Goal: Check status: Check status

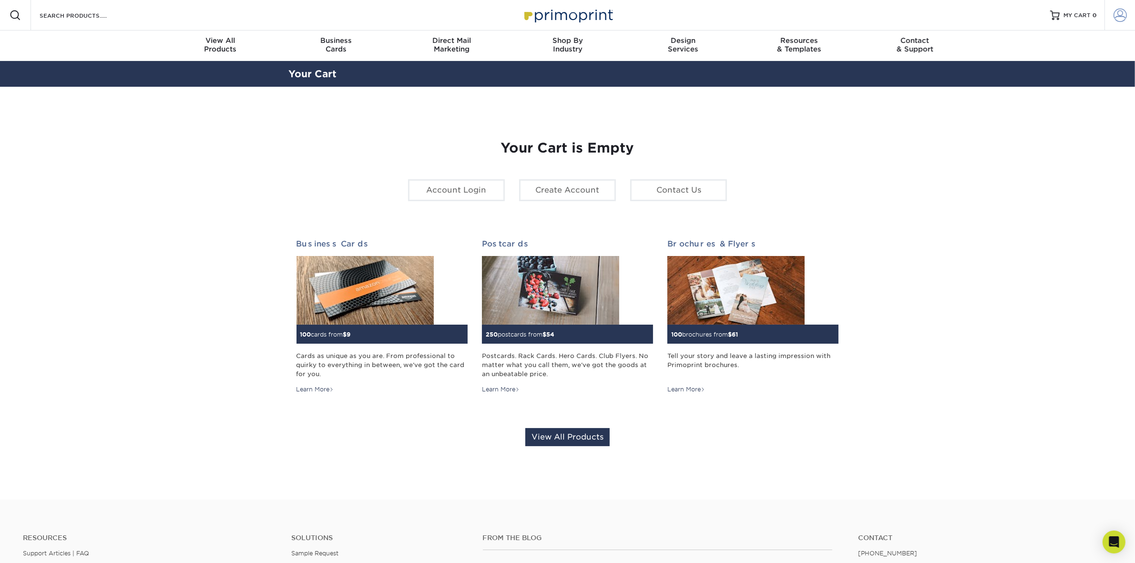
click at [1120, 13] on span at bounding box center [1119, 15] width 13 height 13
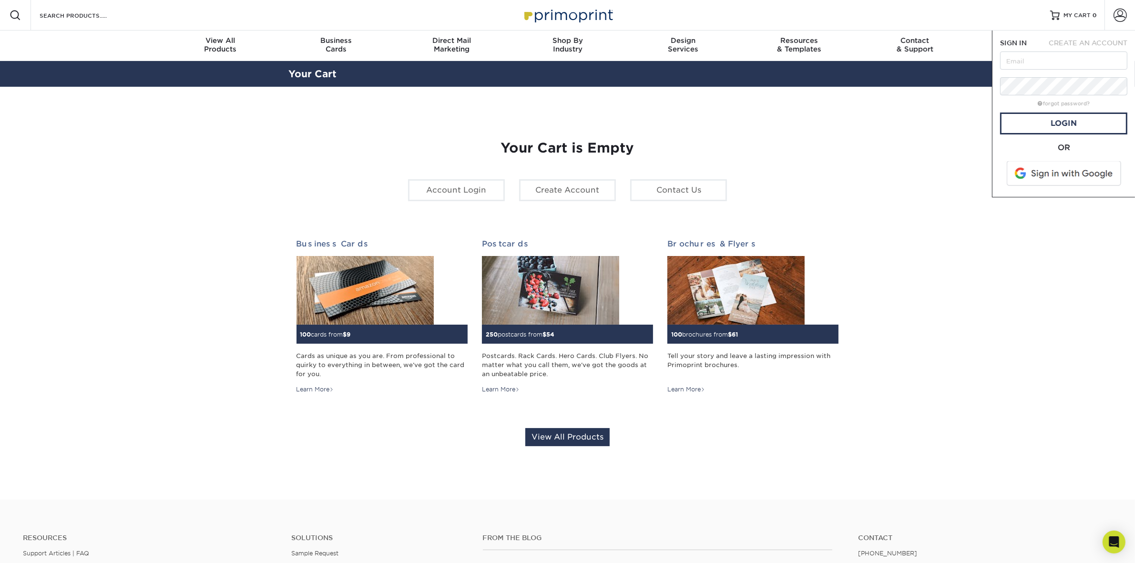
click at [1060, 175] on span at bounding box center [1065, 173] width 122 height 25
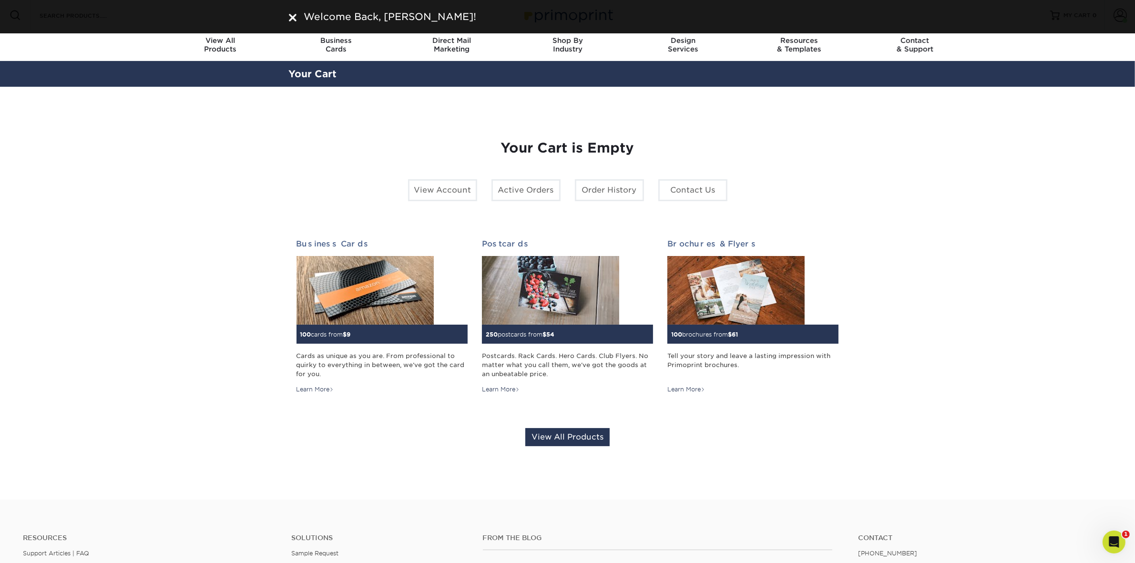
click at [291, 16] on img at bounding box center [293, 18] width 8 height 8
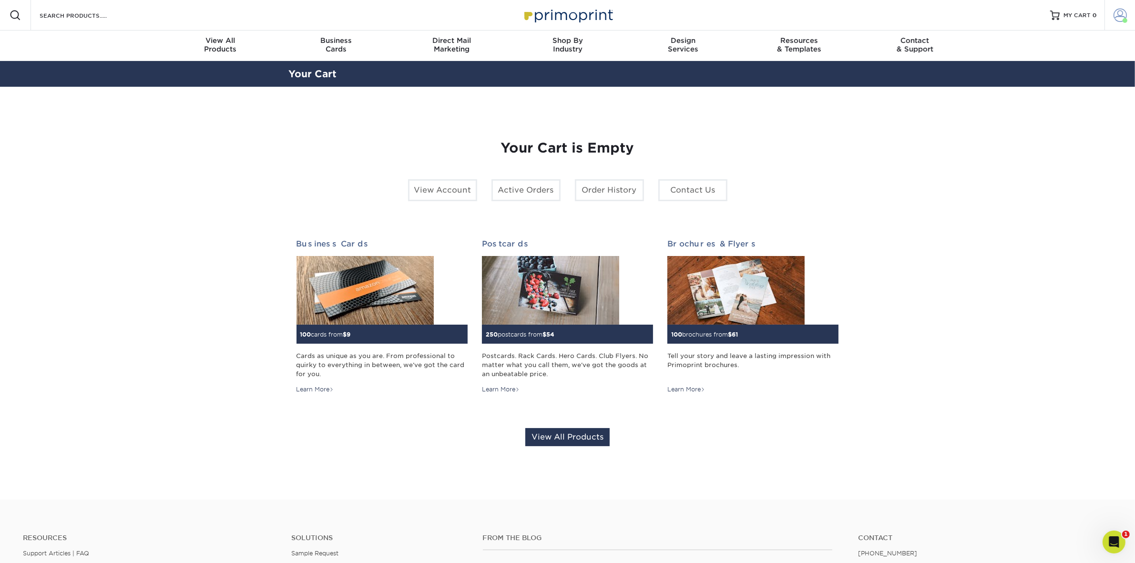
click at [1118, 14] on span at bounding box center [1119, 15] width 13 height 13
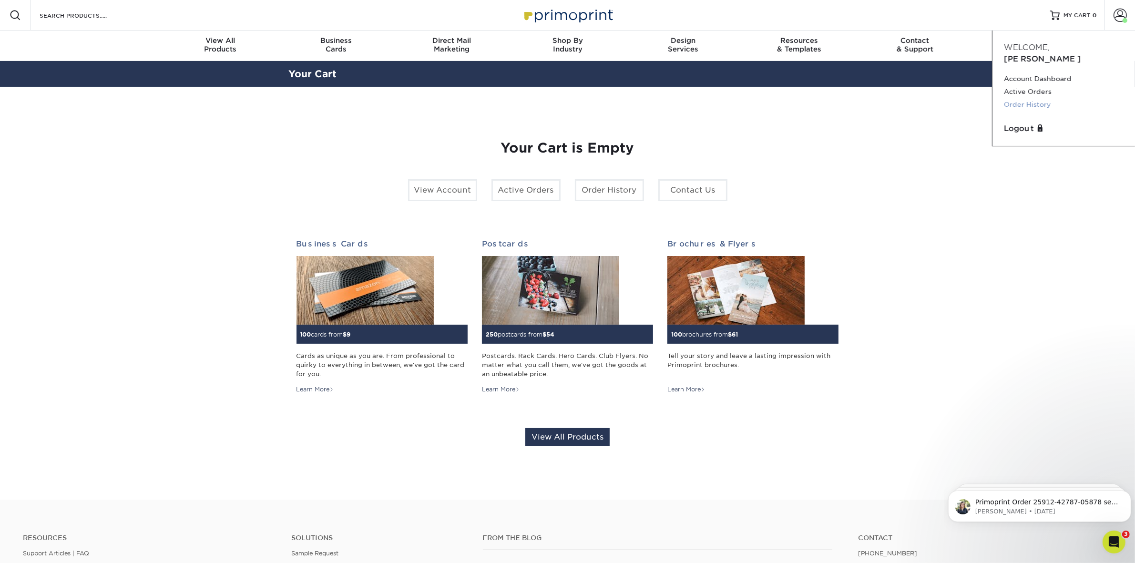
click at [1032, 98] on link "Order History" at bounding box center [1064, 104] width 120 height 13
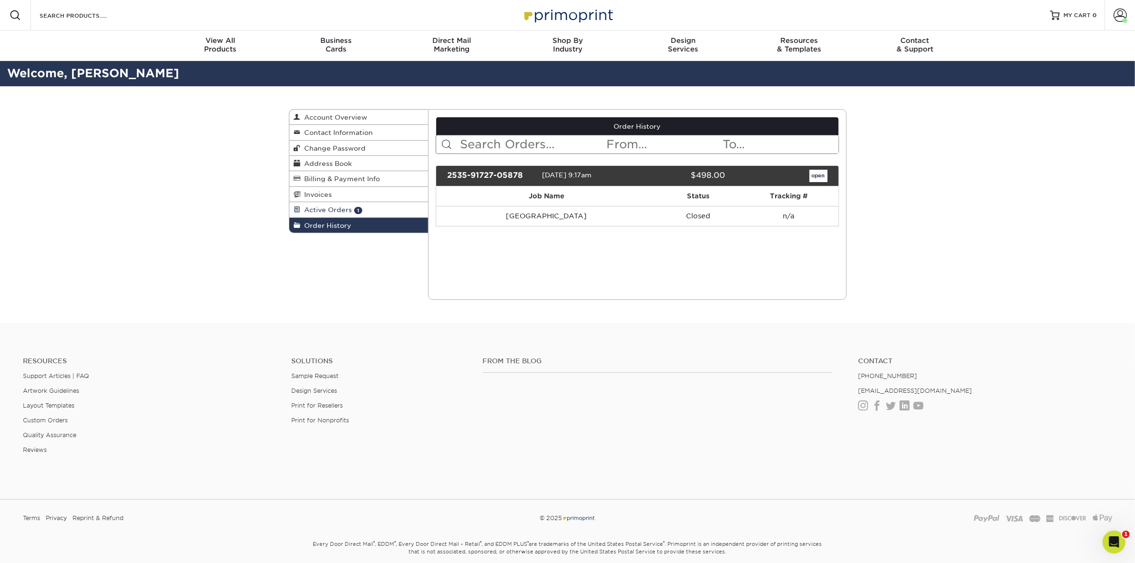
click at [319, 212] on span "Active Orders" at bounding box center [326, 210] width 51 height 8
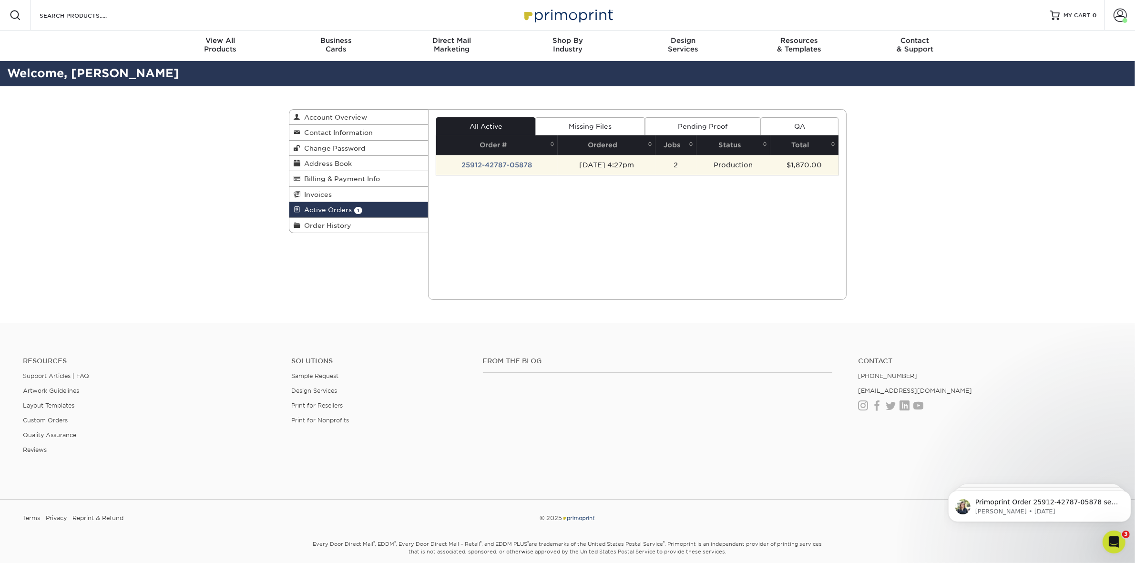
click at [520, 163] on td "25912-42787-05878" at bounding box center [497, 165] width 122 height 20
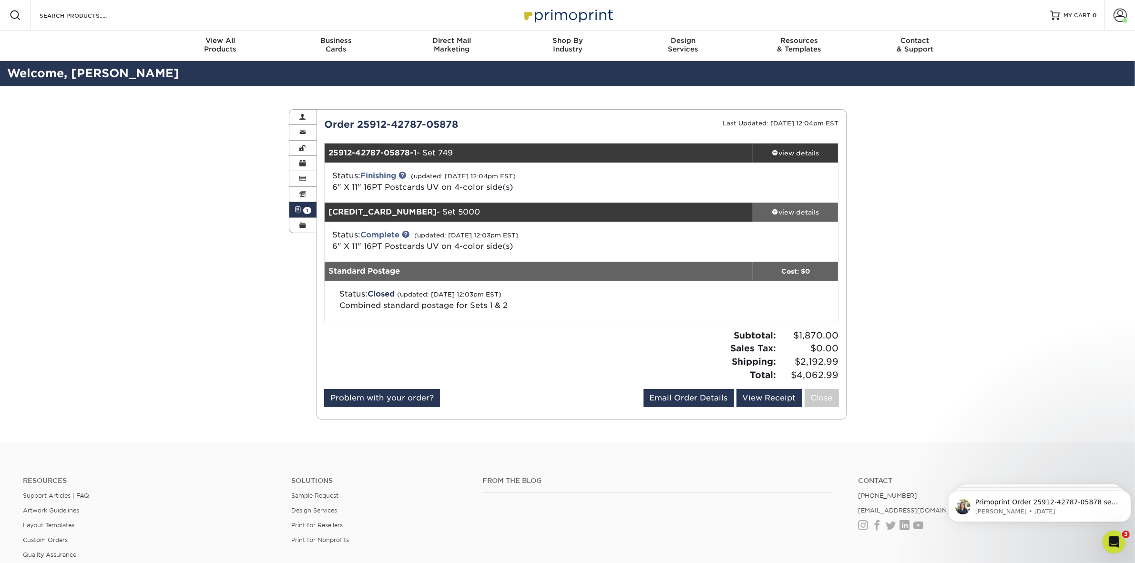
click at [795, 208] on div "view details" at bounding box center [795, 212] width 86 height 10
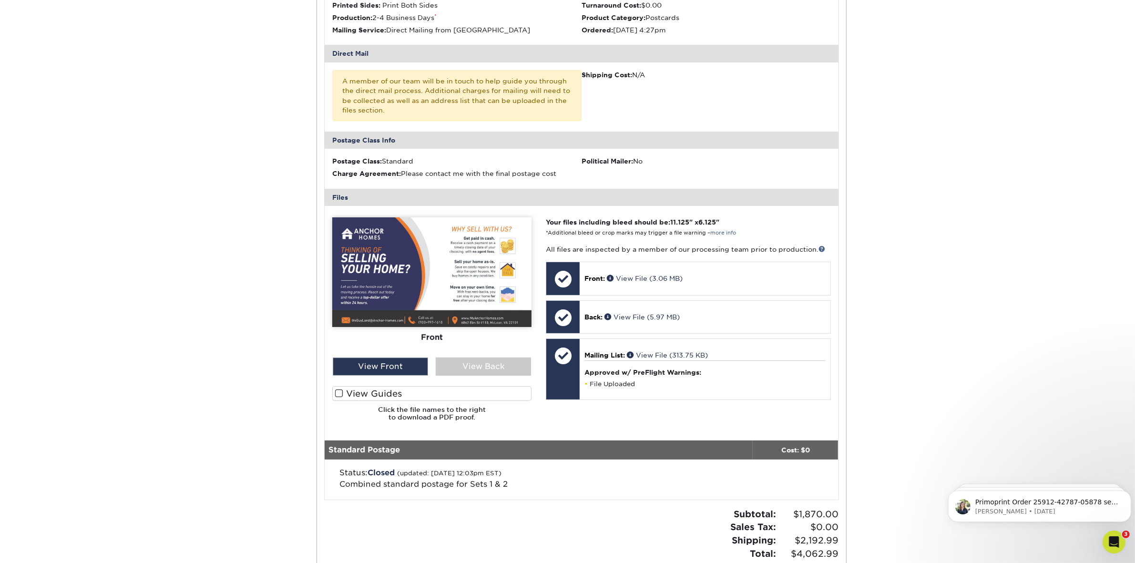
scroll to position [397, 0]
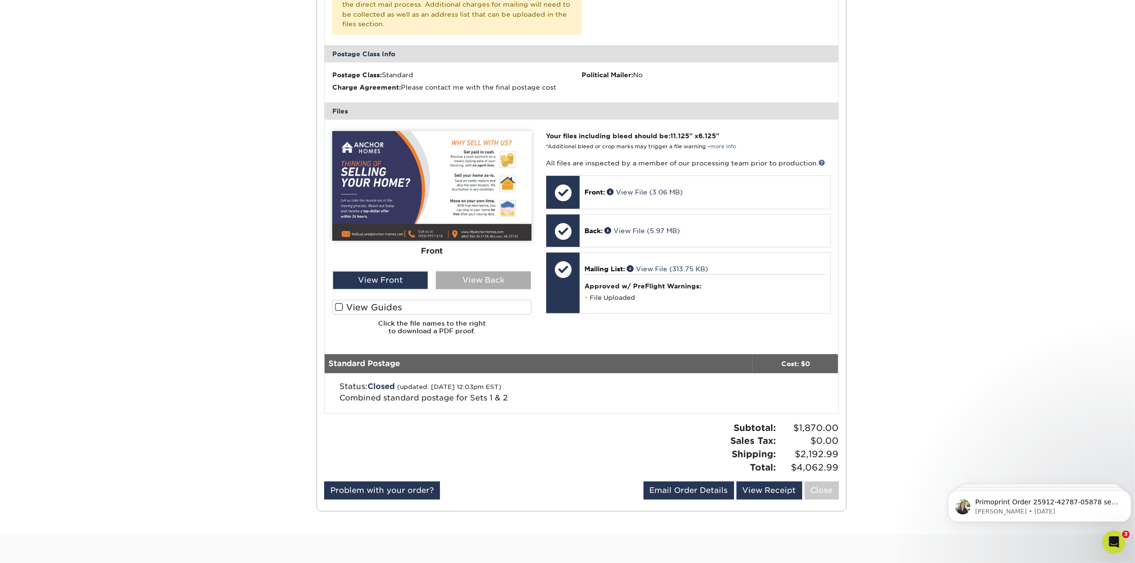
click at [485, 277] on div "View Back" at bounding box center [483, 280] width 95 height 18
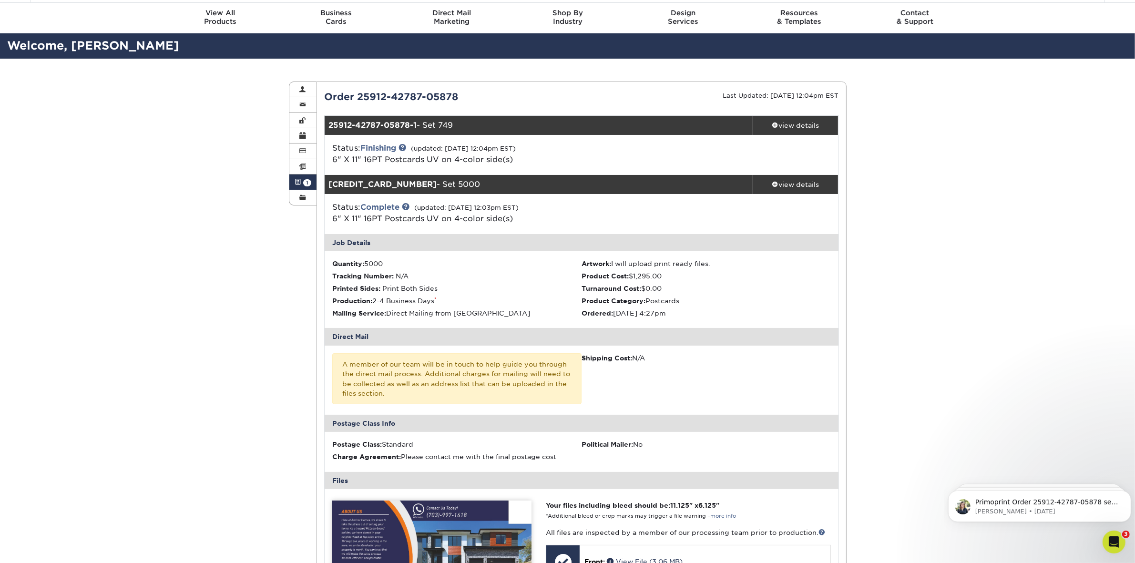
scroll to position [0, 0]
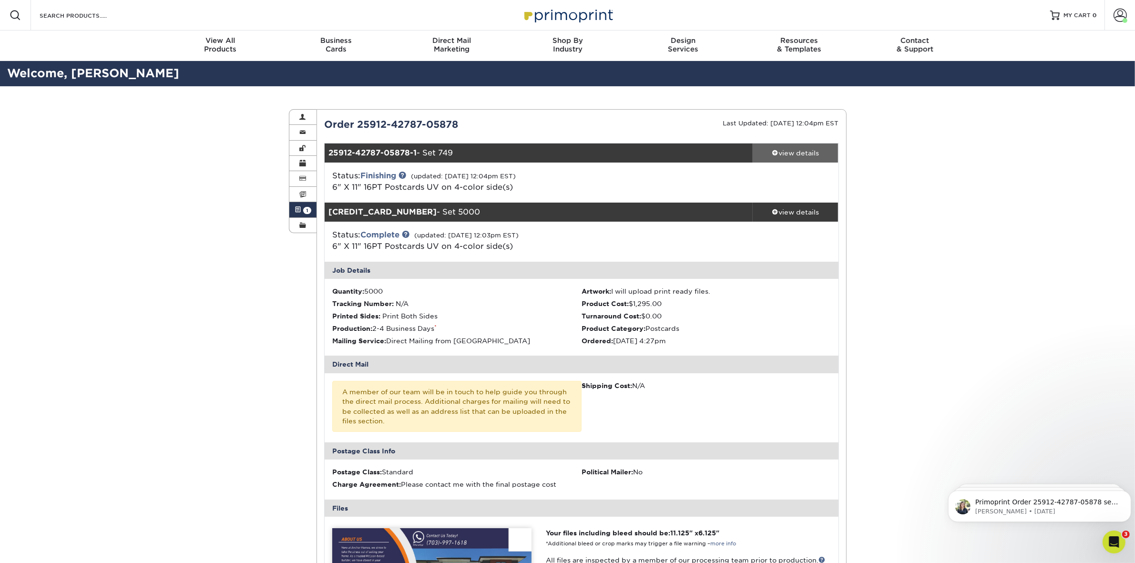
click at [812, 158] on link "view details" at bounding box center [795, 152] width 86 height 19
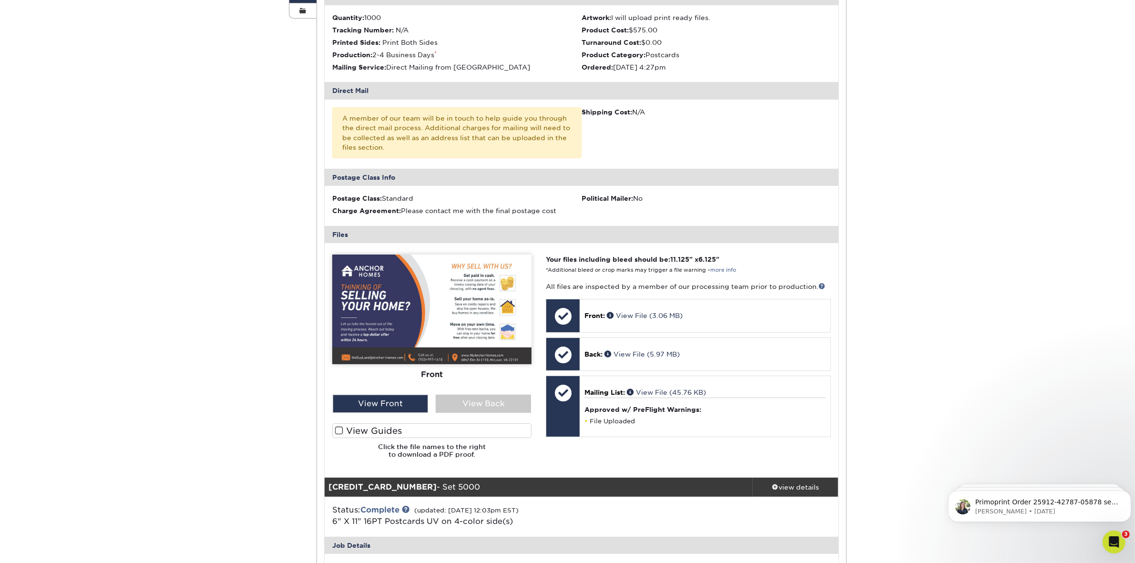
scroll to position [298, 0]
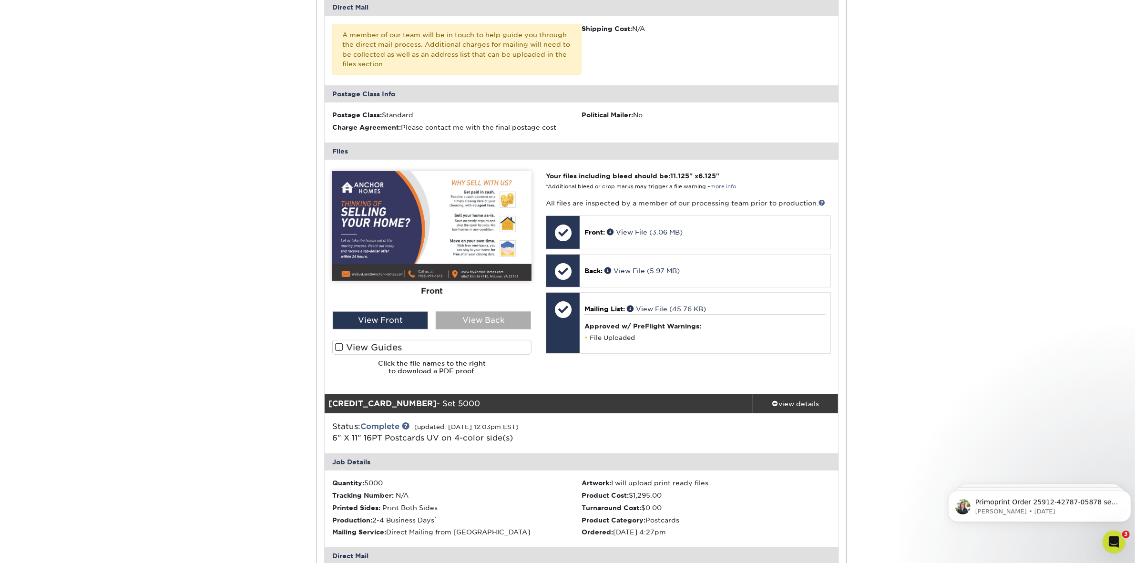
click at [501, 319] on div "View Back" at bounding box center [483, 320] width 95 height 18
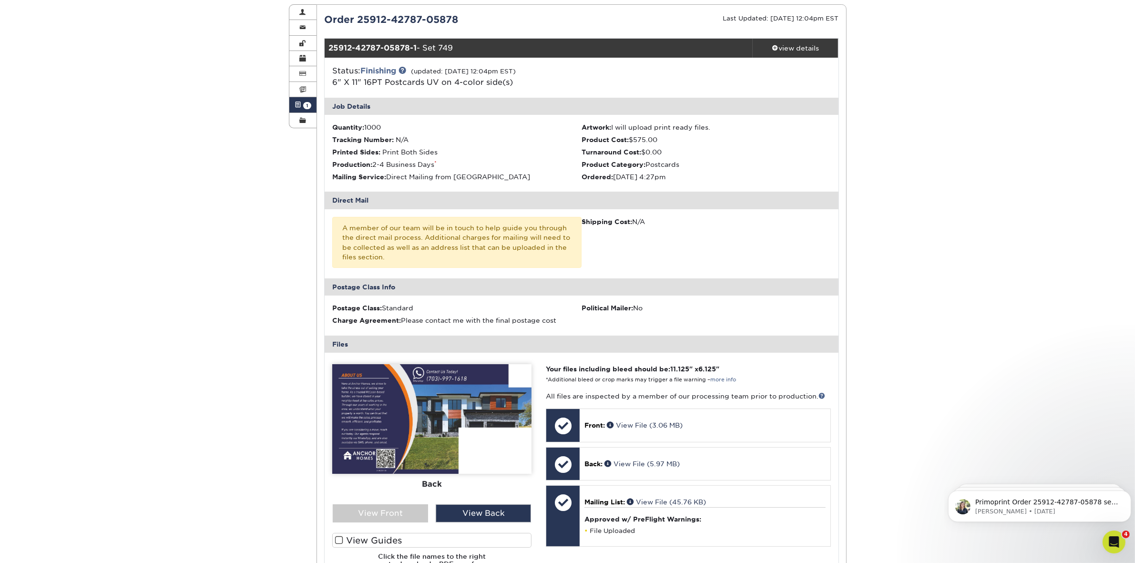
scroll to position [99, 0]
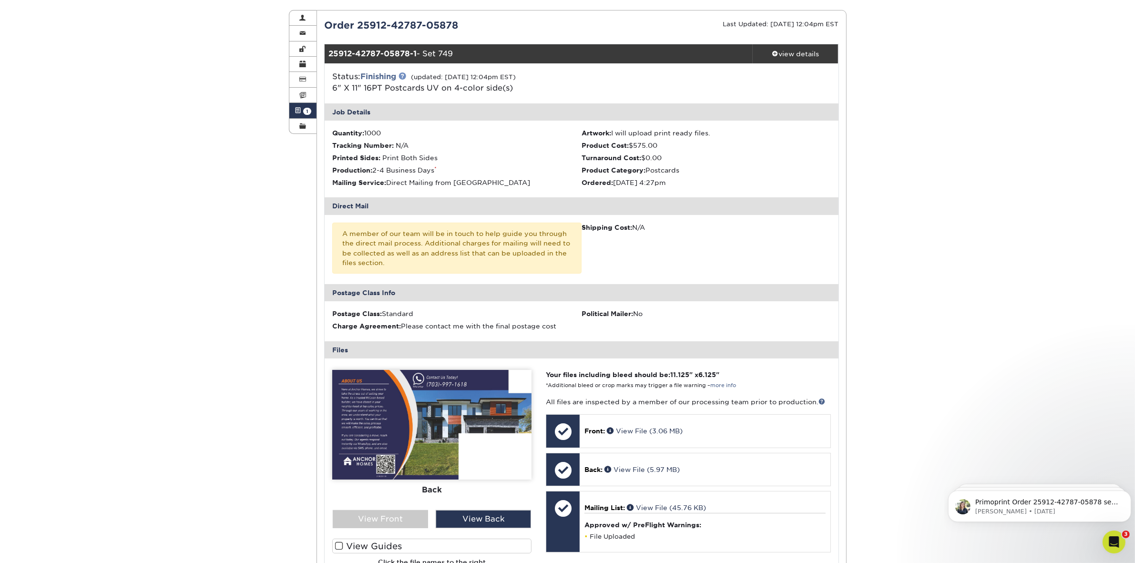
click at [406, 76] on link at bounding box center [402, 76] width 8 height 8
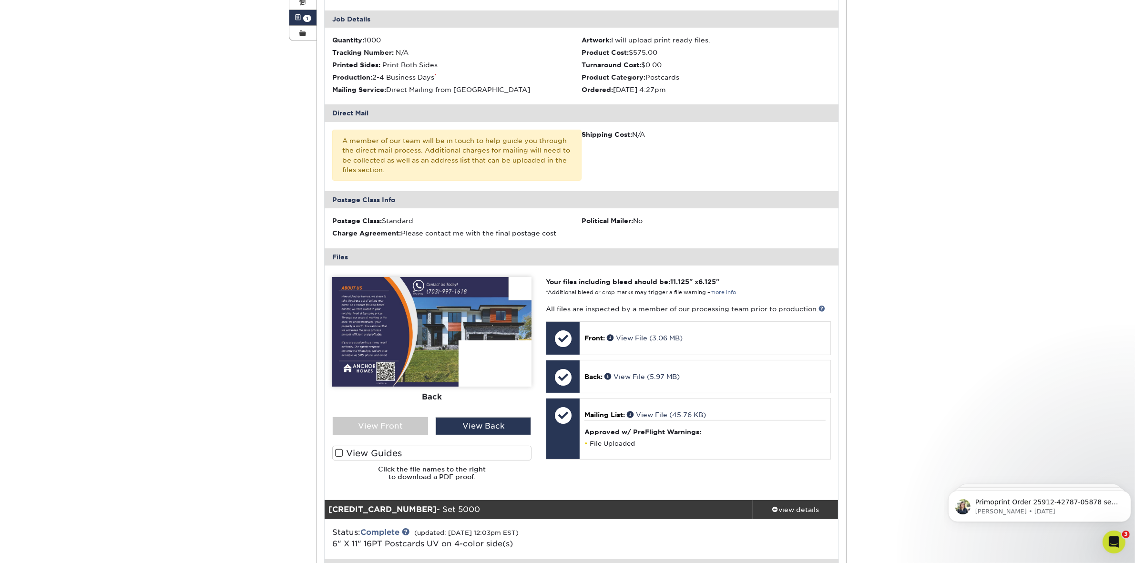
scroll to position [298, 0]
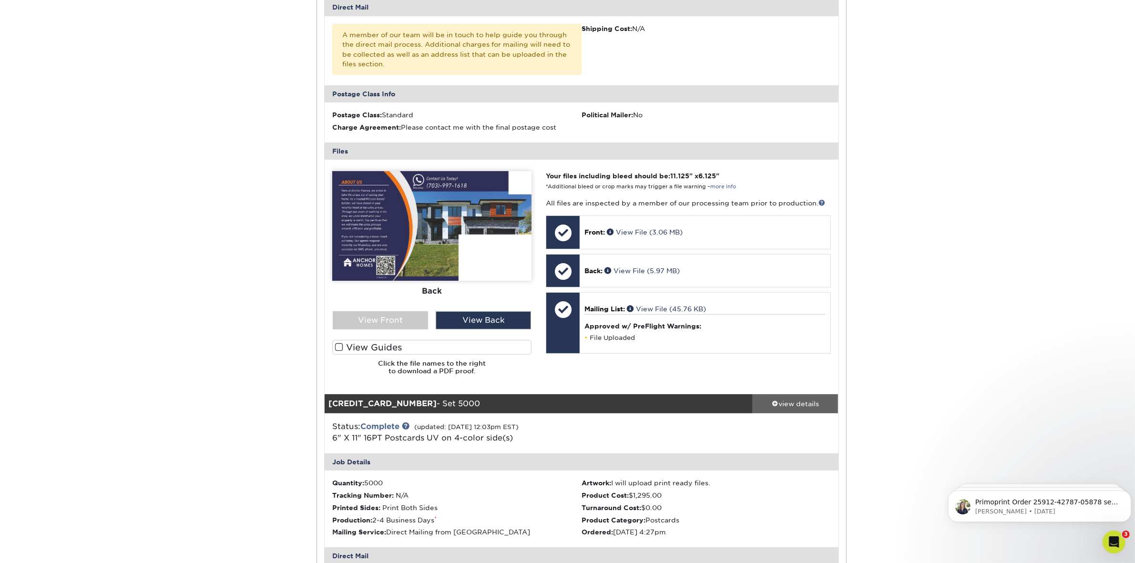
click at [794, 406] on div "view details" at bounding box center [795, 404] width 86 height 10
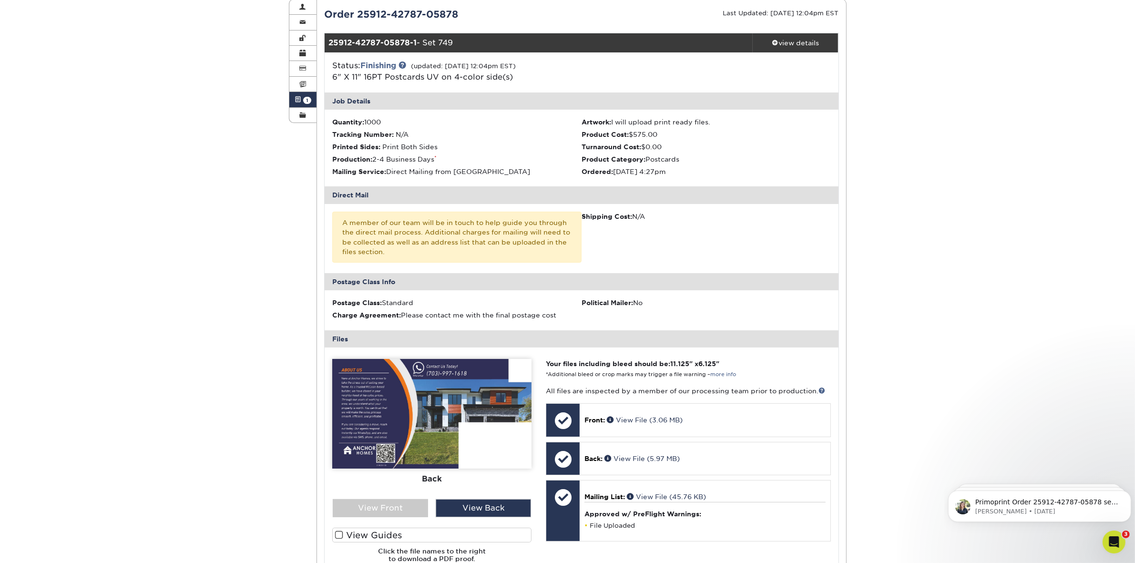
scroll to position [0, 0]
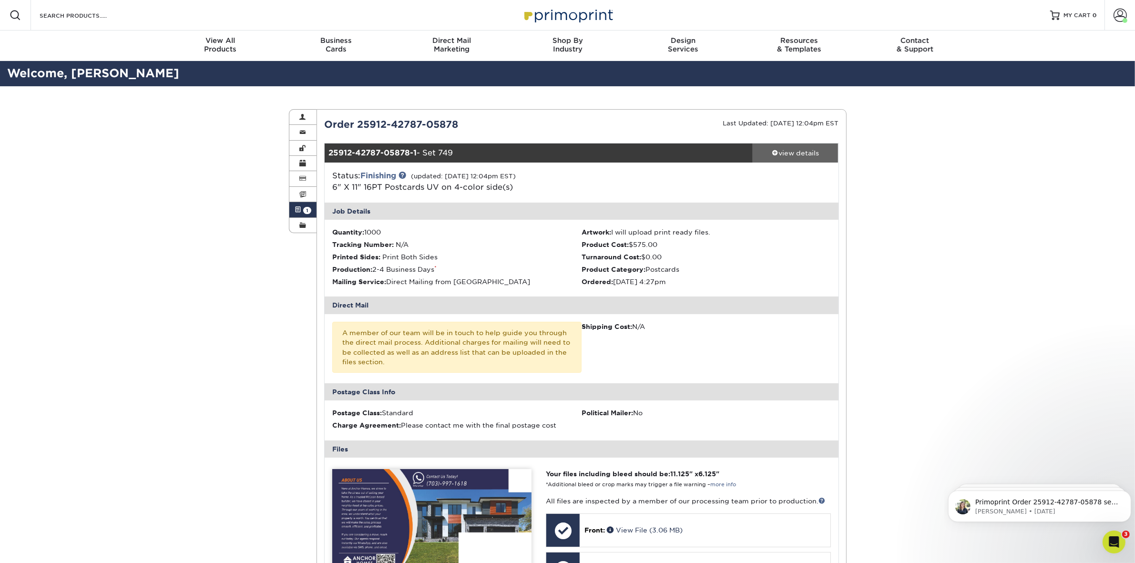
click at [801, 153] on div "view details" at bounding box center [795, 153] width 86 height 10
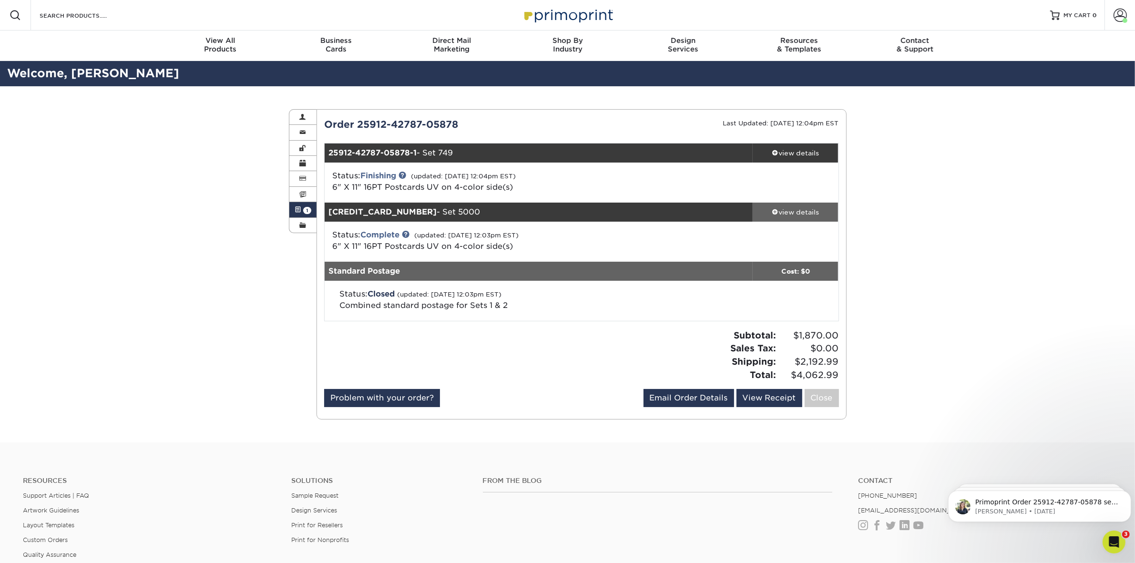
click at [803, 210] on div "view details" at bounding box center [795, 212] width 86 height 10
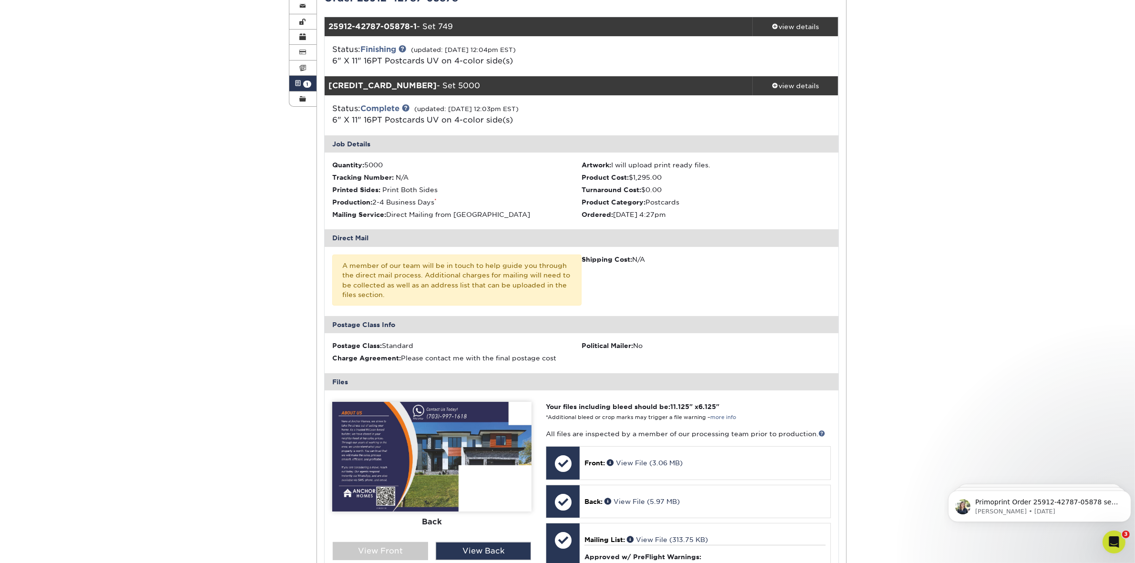
scroll to position [99, 0]
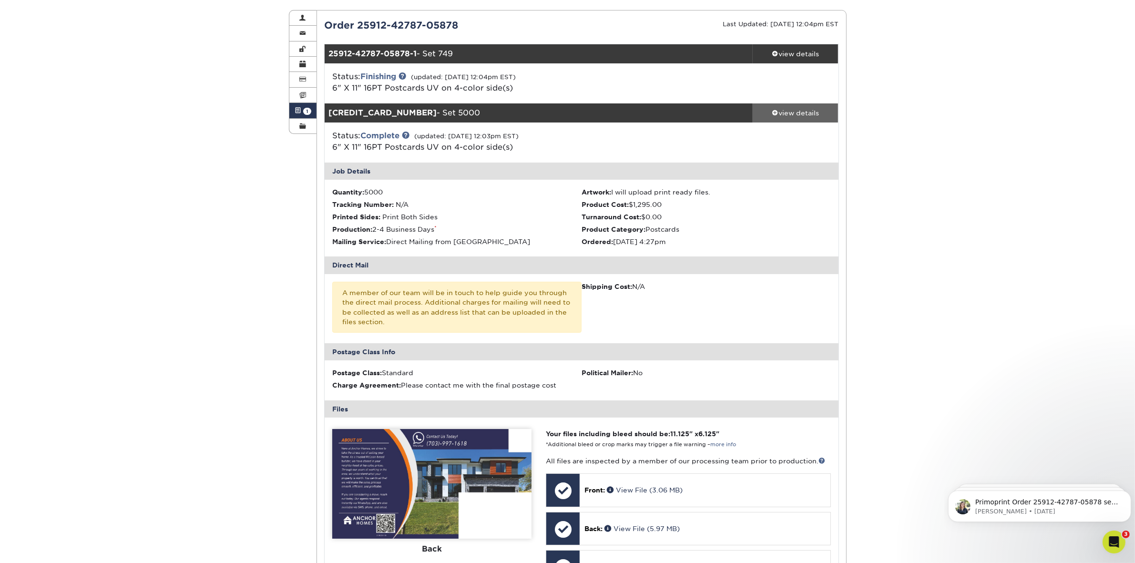
click at [790, 115] on div "view details" at bounding box center [795, 113] width 86 height 10
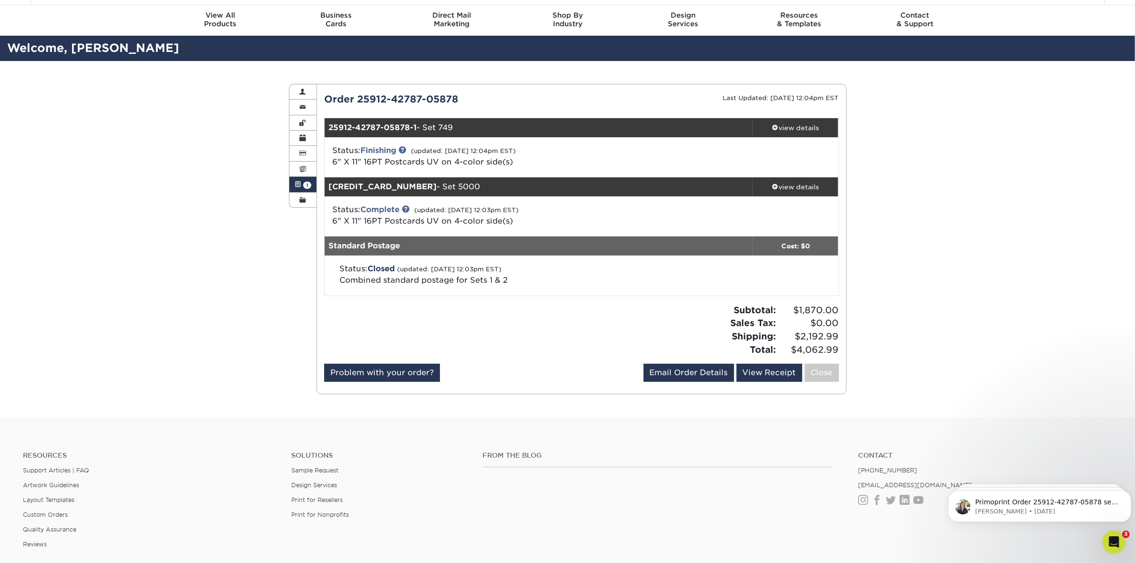
scroll to position [0, 0]
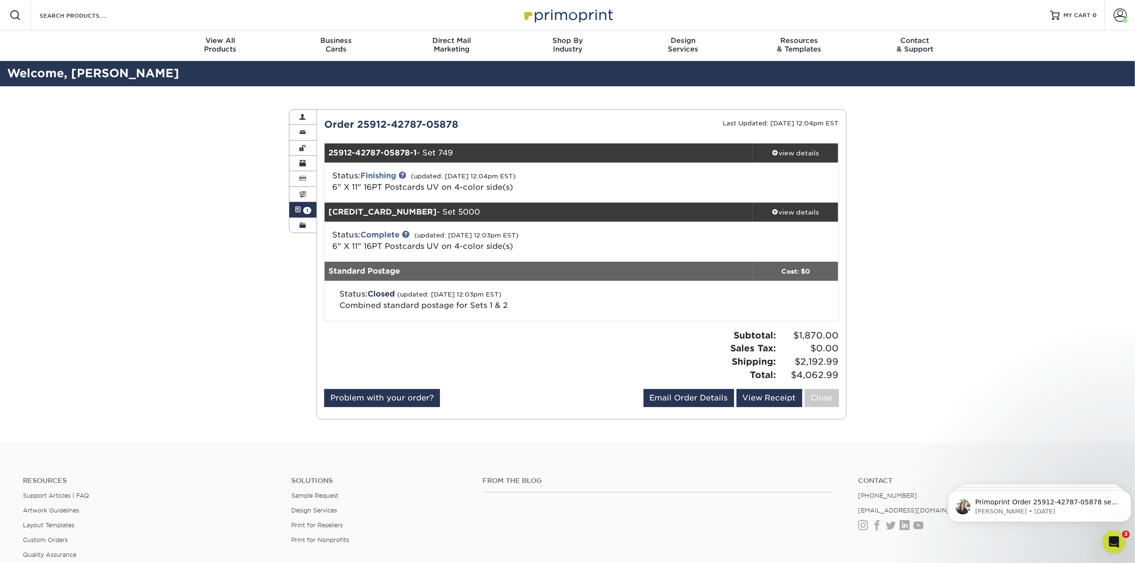
click at [304, 228] on span at bounding box center [302, 226] width 7 height 8
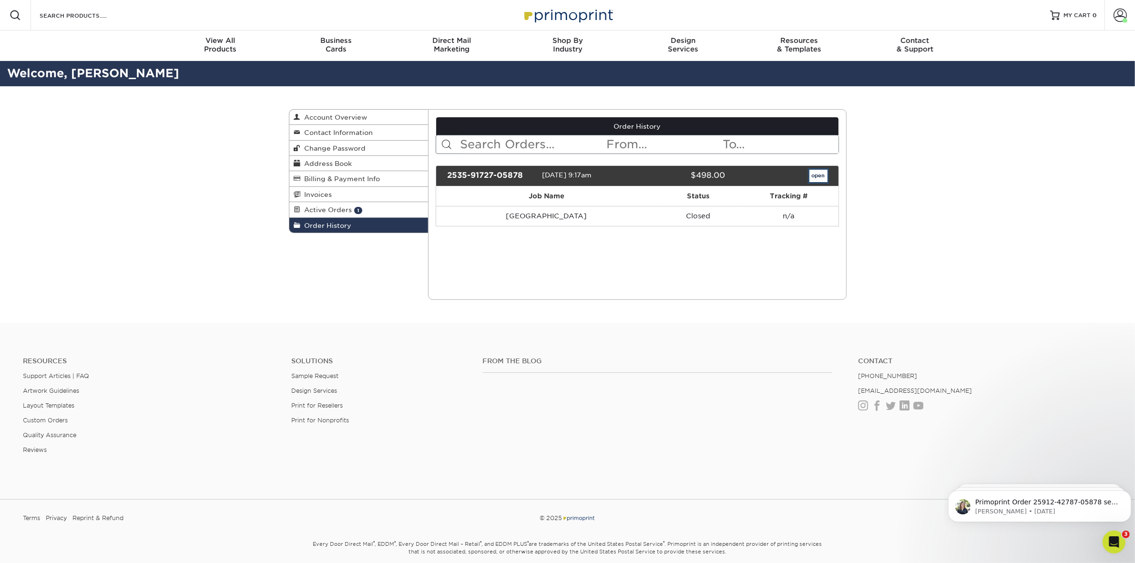
click at [815, 175] on link "open" at bounding box center [818, 176] width 18 height 12
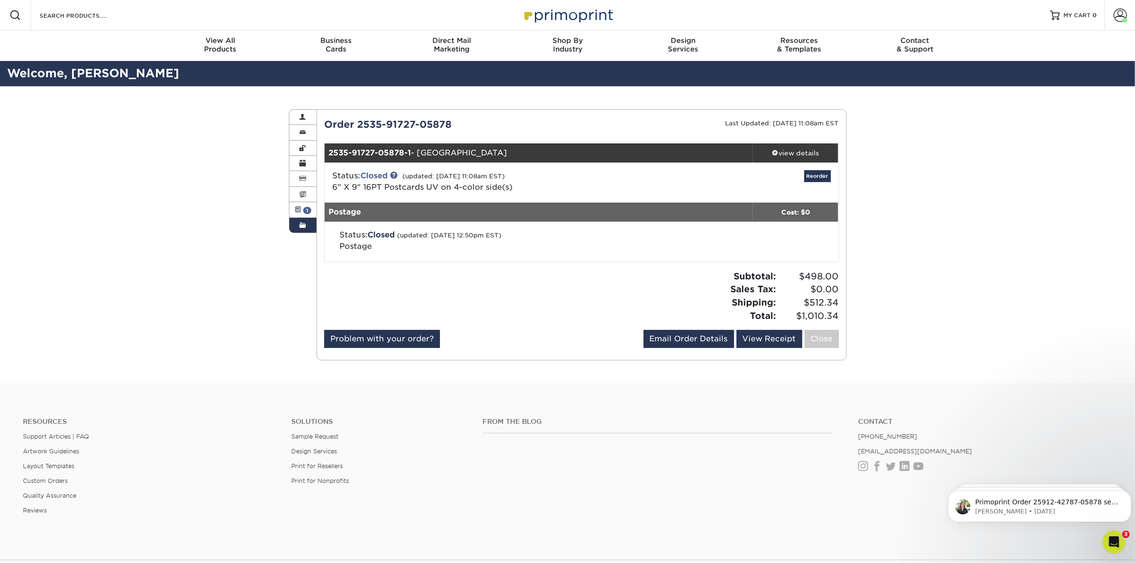
click at [304, 209] on span "1" at bounding box center [307, 210] width 8 height 7
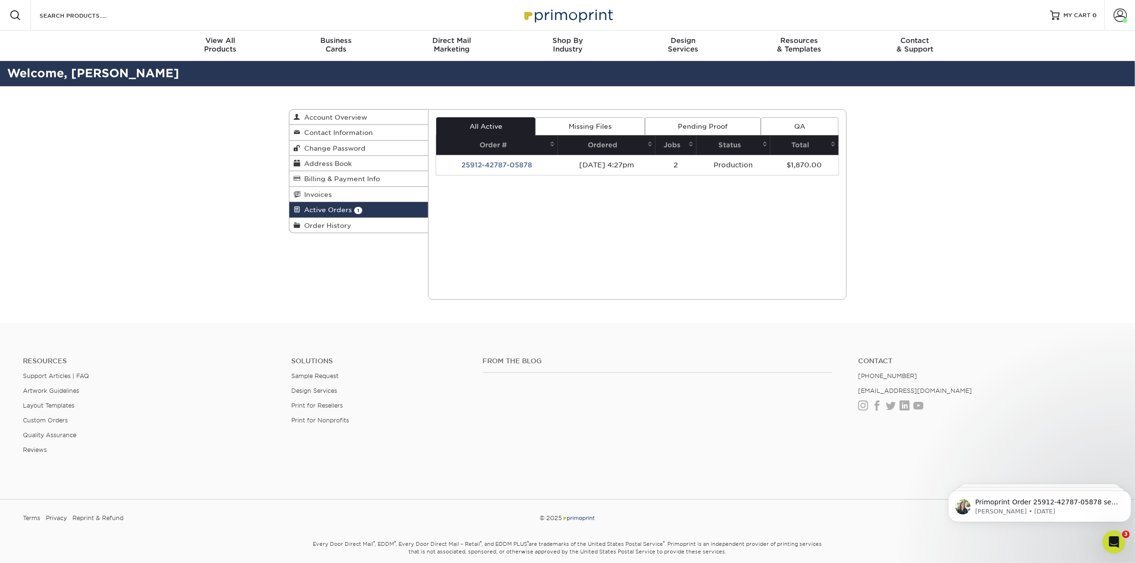
click at [770, 170] on td "Production" at bounding box center [733, 165] width 74 height 20
